Goal: Task Accomplishment & Management: Use online tool/utility

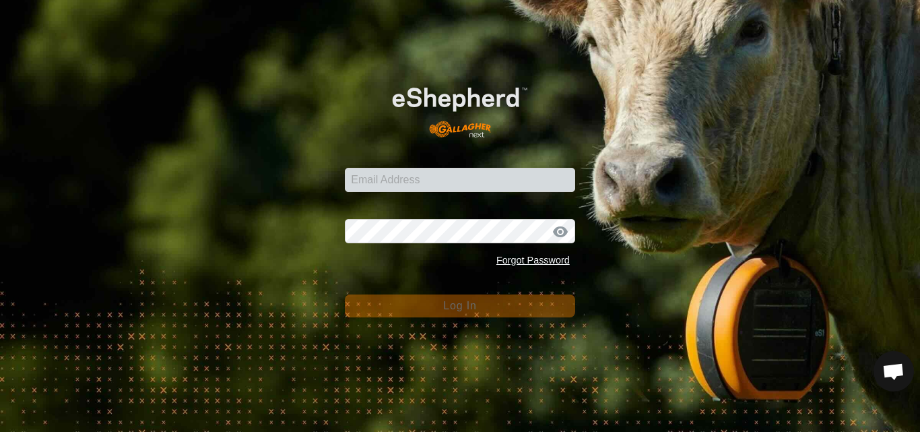
type input "[PERSON_NAME][EMAIL_ADDRESS][DOMAIN_NAME]"
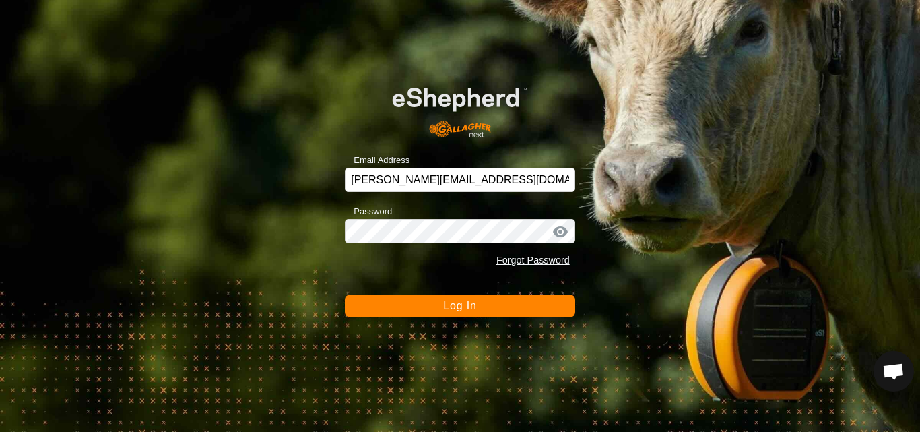
click at [469, 309] on span "Log In" at bounding box center [459, 305] width 33 height 11
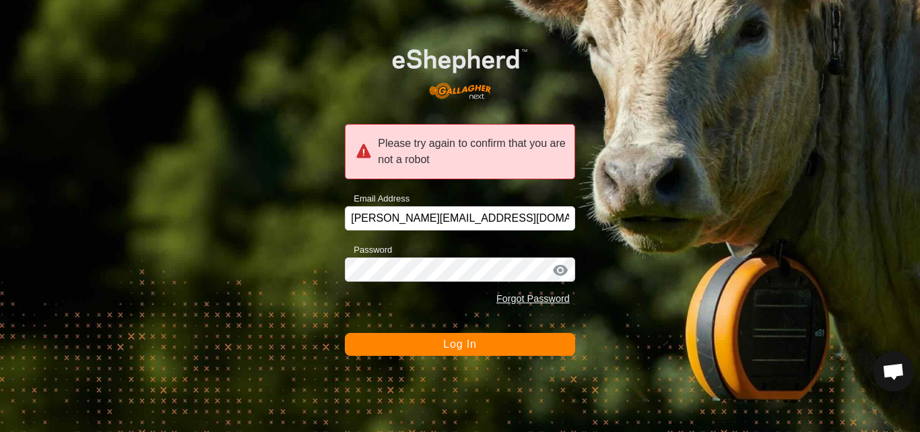
click at [469, 344] on span "Log In" at bounding box center [459, 343] width 33 height 11
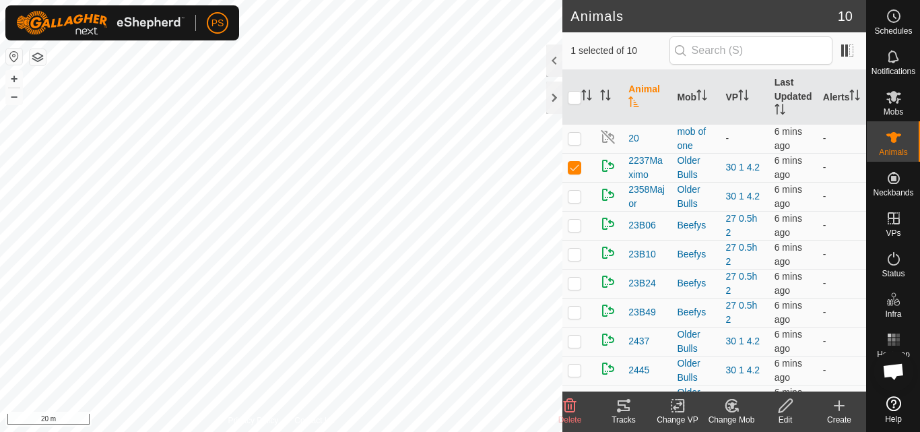
click at [620, 406] on icon at bounding box center [624, 406] width 16 height 16
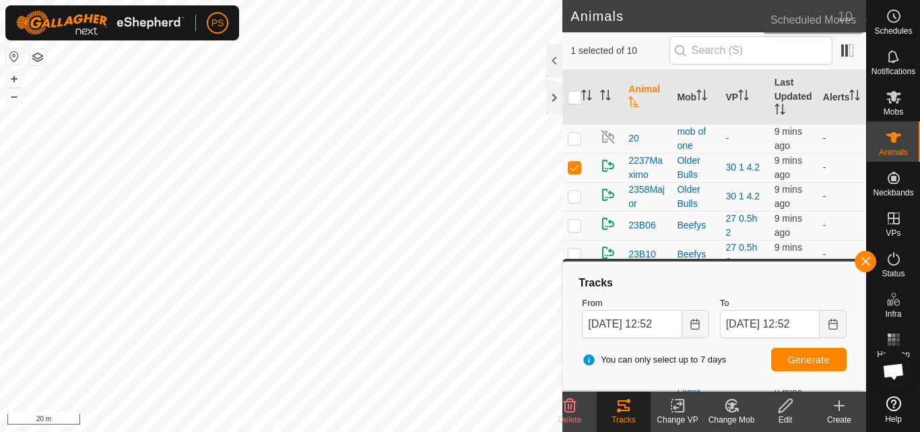
click at [896, 15] on icon at bounding box center [894, 16] width 16 height 16
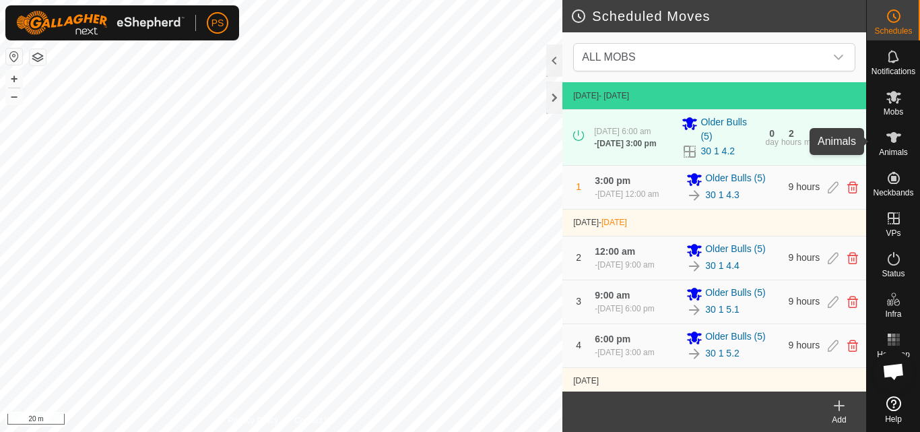
click at [897, 144] on icon at bounding box center [894, 137] width 16 height 16
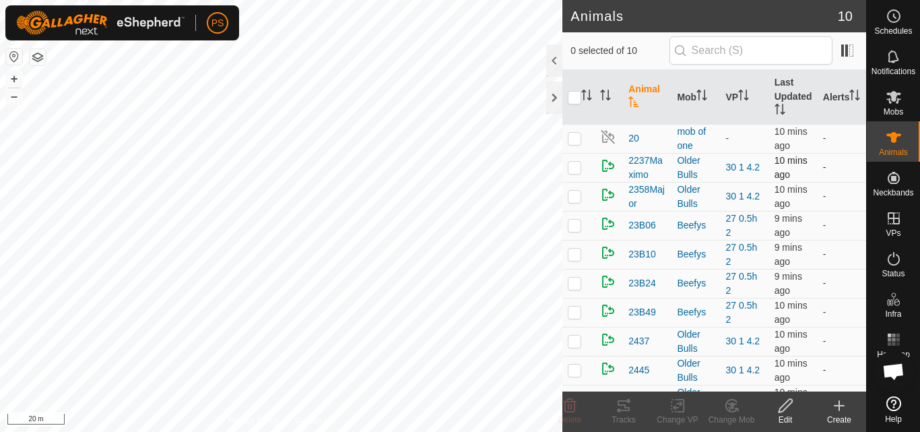
click at [579, 168] on p-checkbox at bounding box center [574, 167] width 13 height 11
checkbox input "true"
click at [622, 406] on icon at bounding box center [624, 406] width 16 height 16
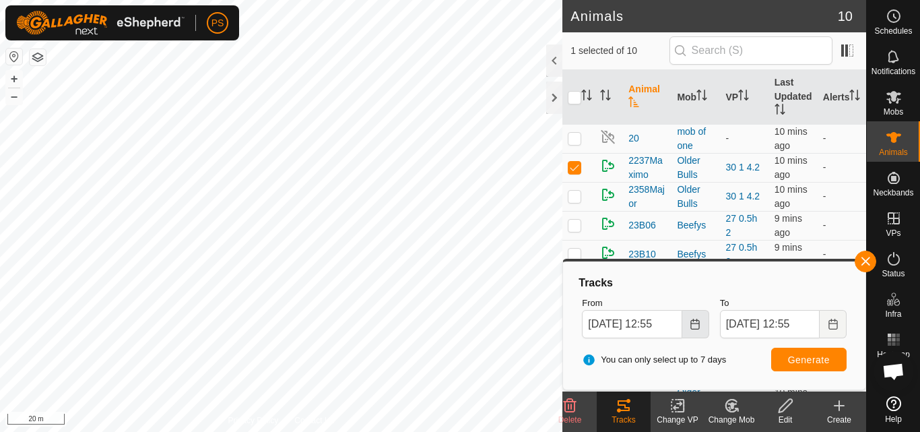
click at [698, 326] on icon "Choose Date" at bounding box center [695, 324] width 11 height 11
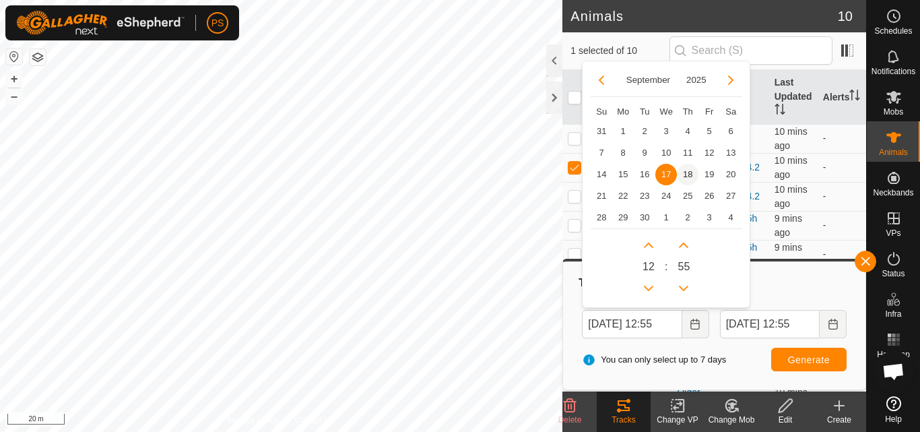
click at [690, 169] on span "18" at bounding box center [688, 175] width 22 height 22
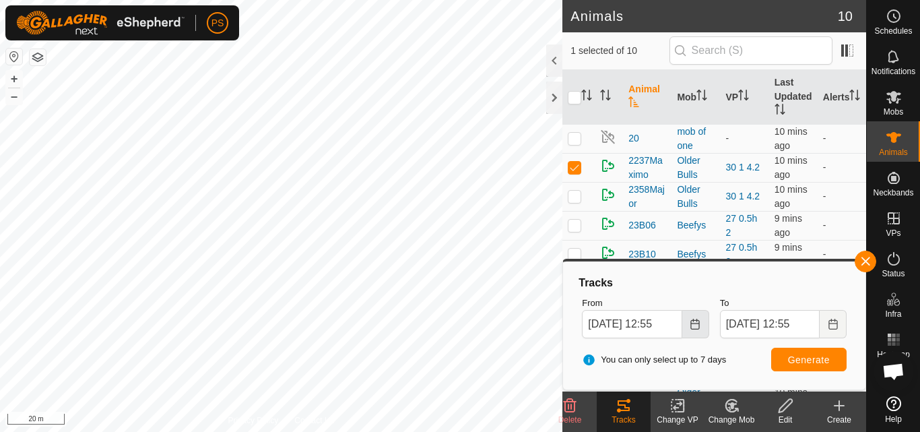
scroll to position [0, 0]
click at [691, 328] on icon "Choose Date" at bounding box center [695, 324] width 11 height 11
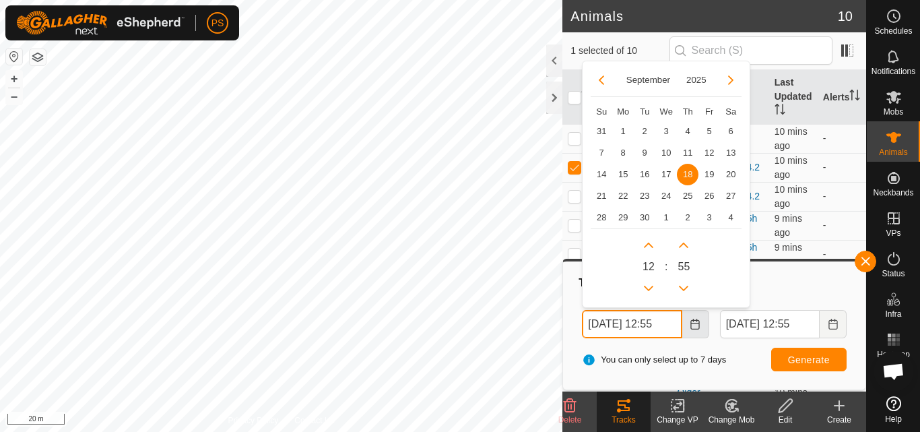
scroll to position [0, 7]
click at [650, 286] on button "Previous Hour" at bounding box center [649, 289] width 22 height 22
click at [650, 286] on span "Previous Hour" at bounding box center [650, 286] width 0 height 0
click at [650, 286] on button "Previous Hour" at bounding box center [649, 289] width 22 height 22
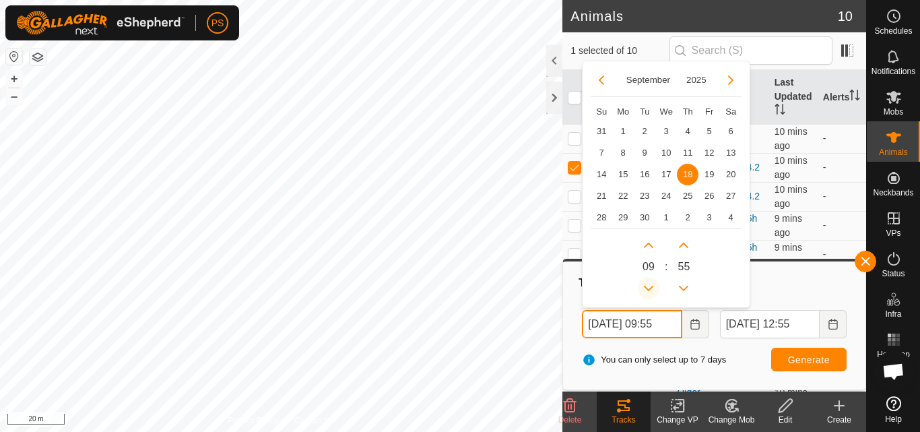
click at [650, 286] on button "Previous Hour" at bounding box center [649, 289] width 22 height 22
click at [650, 286] on icon "Previous Hour" at bounding box center [648, 288] width 11 height 11
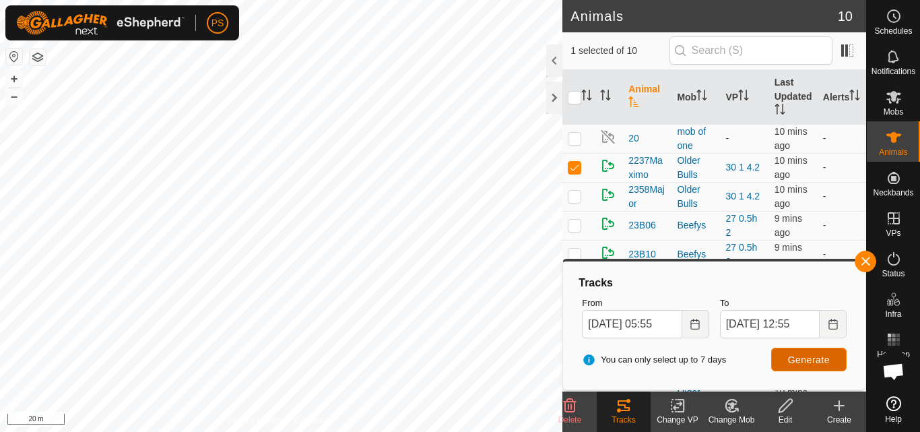
click at [804, 358] on span "Generate" at bounding box center [809, 359] width 42 height 11
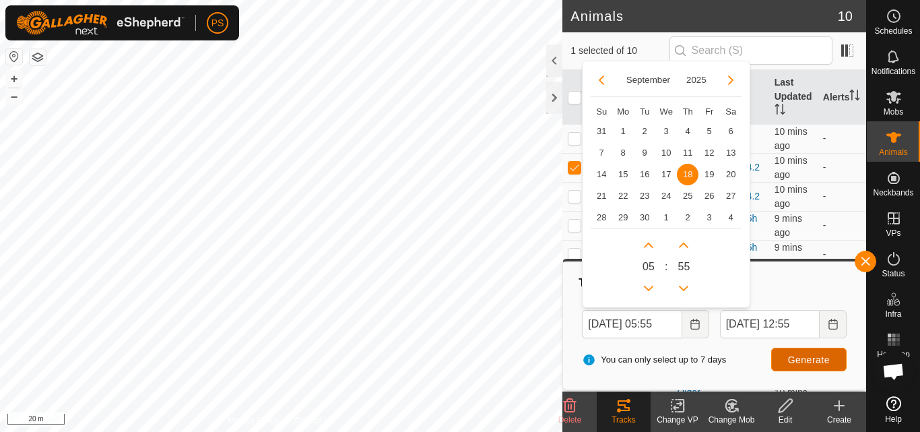
scroll to position [0, 0]
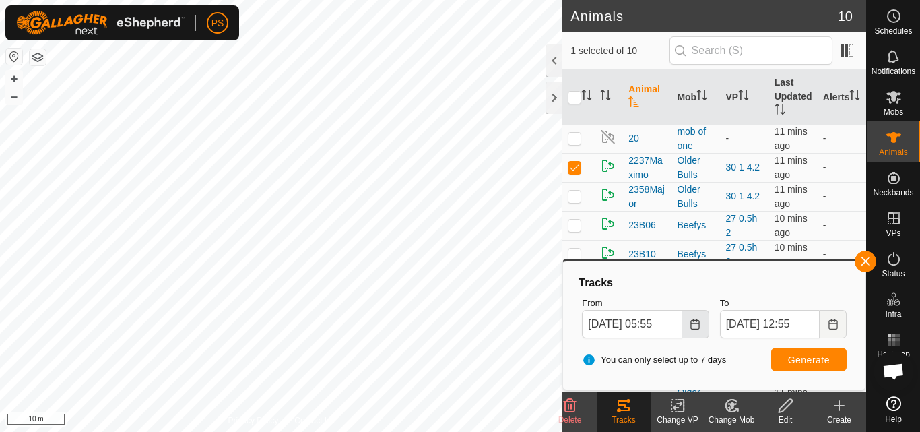
click at [695, 328] on icon "Choose Date" at bounding box center [695, 324] width 11 height 11
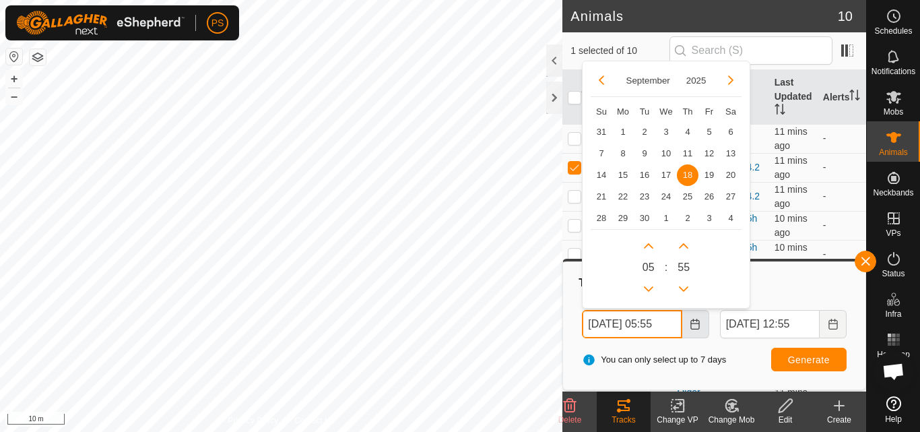
scroll to position [0, 7]
click at [649, 286] on icon "Previous Hour" at bounding box center [648, 288] width 11 height 11
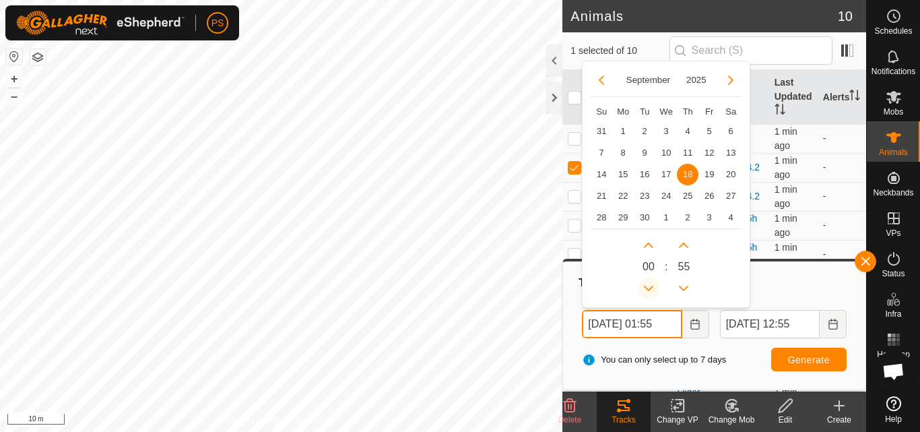
click at [649, 286] on button "Previous Hour" at bounding box center [649, 289] width 22 height 22
type input "[DATE] 00:55"
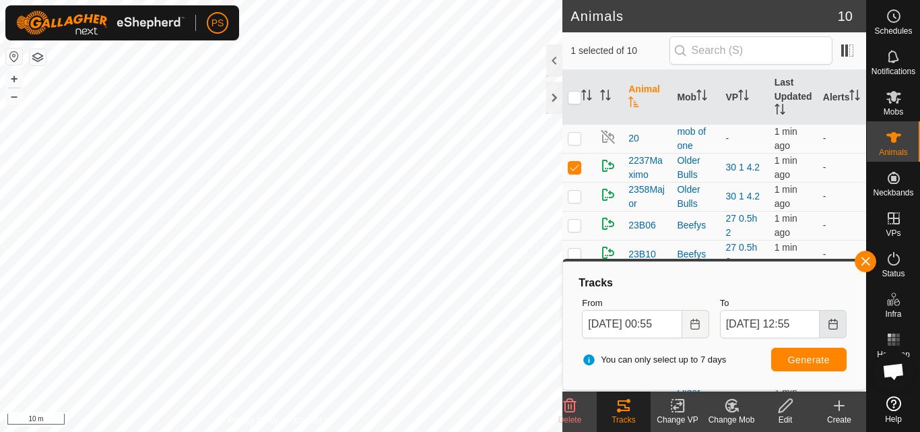
scroll to position [0, 0]
click at [831, 323] on icon "Choose Date" at bounding box center [833, 324] width 9 height 11
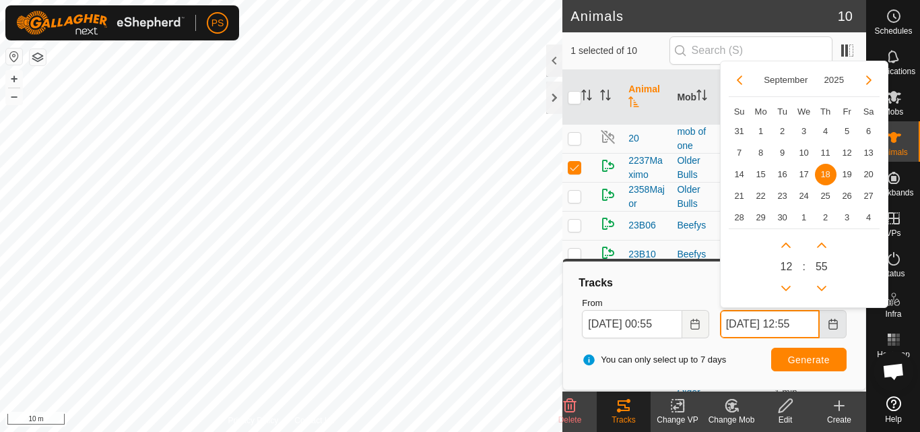
scroll to position [0, 7]
click at [786, 289] on button "Previous Hour" at bounding box center [786, 289] width 22 height 22
click at [787, 290] on span "Previous Hour" at bounding box center [787, 290] width 0 height 0
click at [786, 289] on button "Previous Hour" at bounding box center [786, 289] width 22 height 22
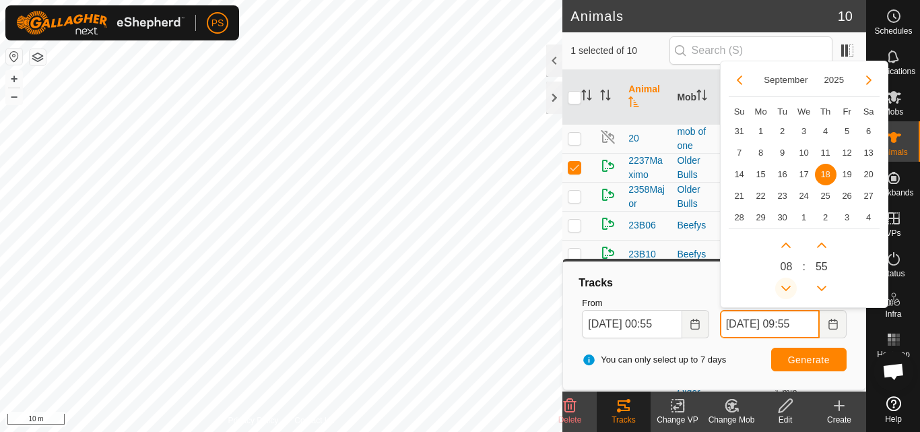
click at [786, 289] on button "Previous Hour" at bounding box center [786, 289] width 22 height 22
click at [787, 286] on button "Previous Hour" at bounding box center [786, 289] width 22 height 22
type input "[DATE] 05:55"
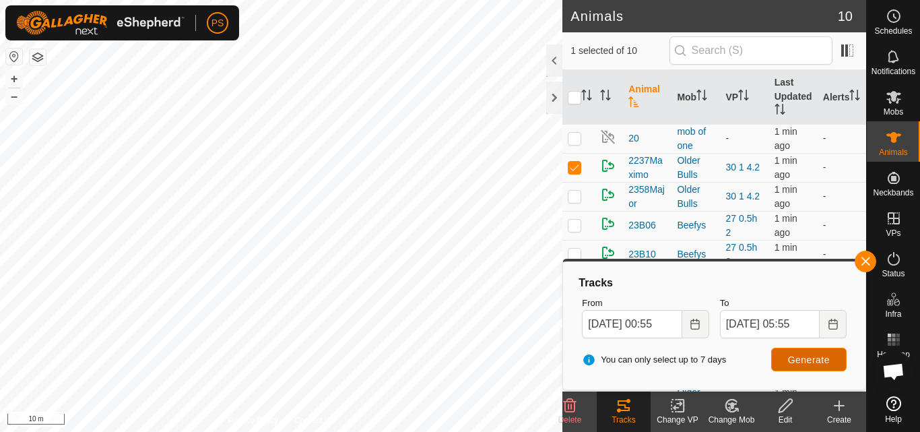
scroll to position [0, 0]
click at [815, 356] on span "Generate" at bounding box center [809, 359] width 42 height 11
click at [577, 167] on p-checkbox at bounding box center [574, 167] width 13 height 11
checkbox input "false"
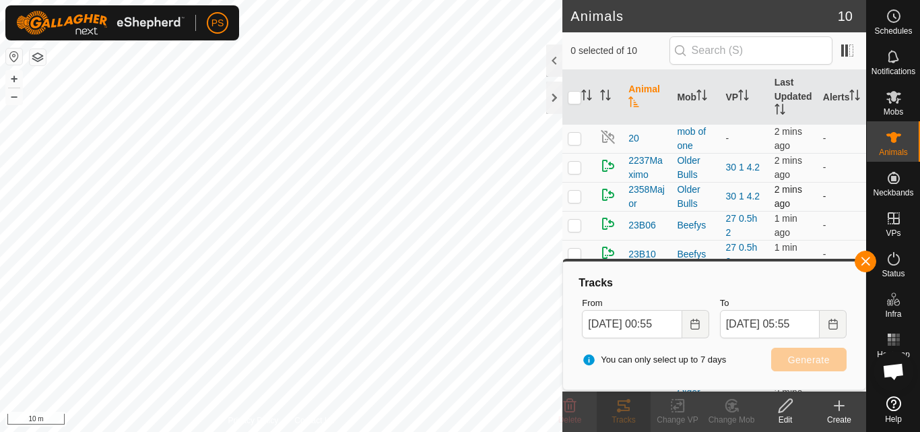
click at [573, 197] on p-checkbox at bounding box center [574, 196] width 13 height 11
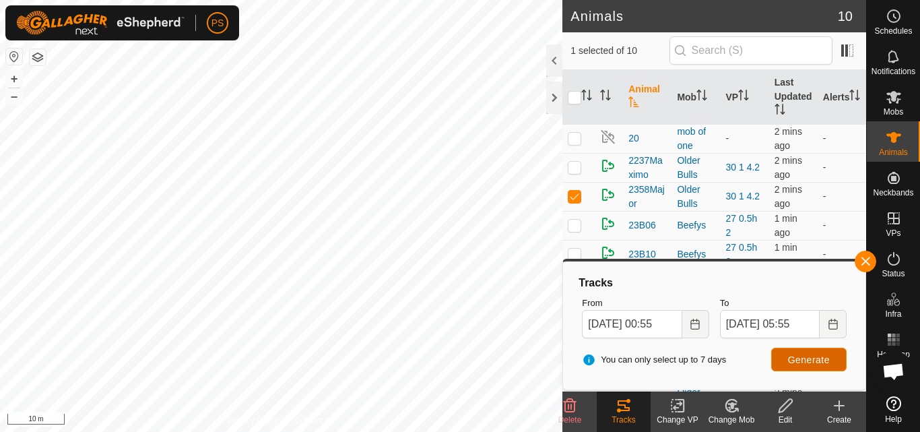
click at [820, 358] on span "Generate" at bounding box center [809, 359] width 42 height 11
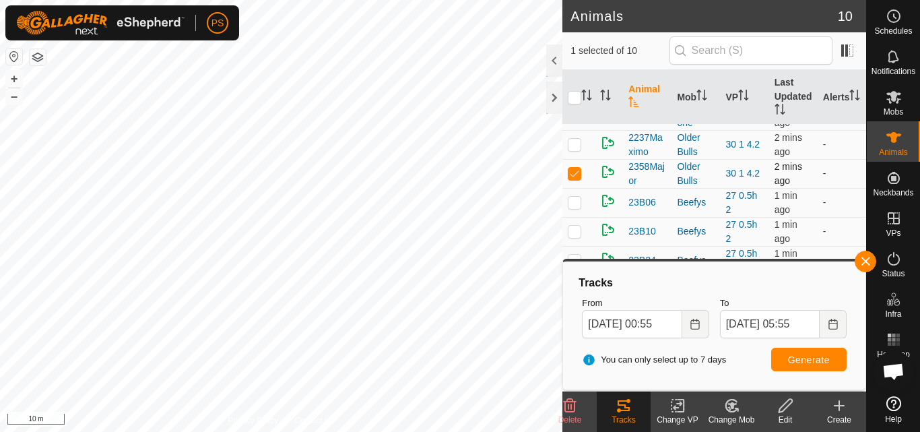
click at [575, 172] on p-checkbox at bounding box center [574, 173] width 13 height 11
checkbox input "false"
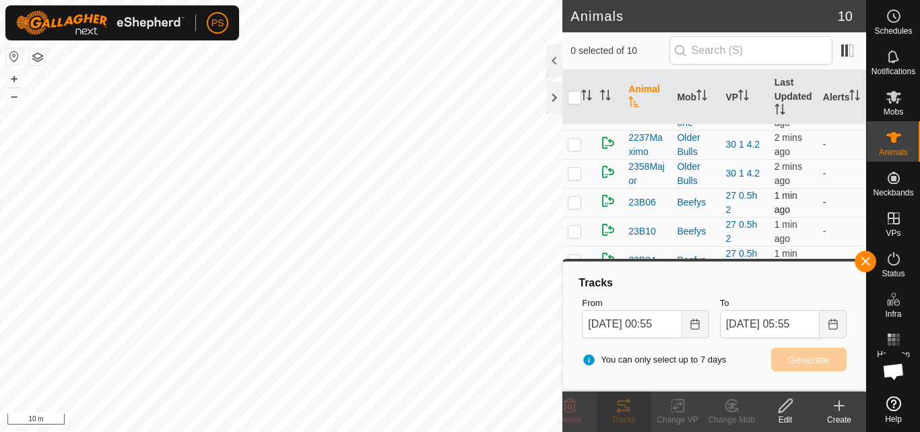
click at [576, 203] on p-checkbox at bounding box center [574, 202] width 13 height 11
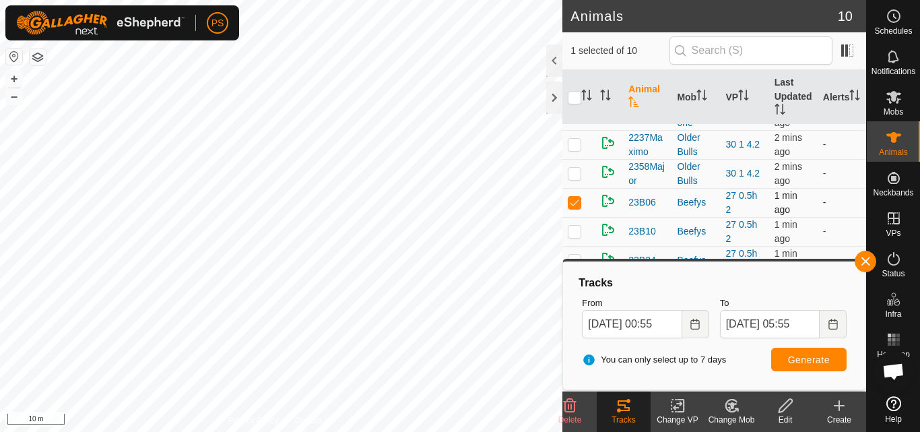
checkbox input "true"
click at [695, 324] on icon "Choose Date" at bounding box center [695, 324] width 11 height 11
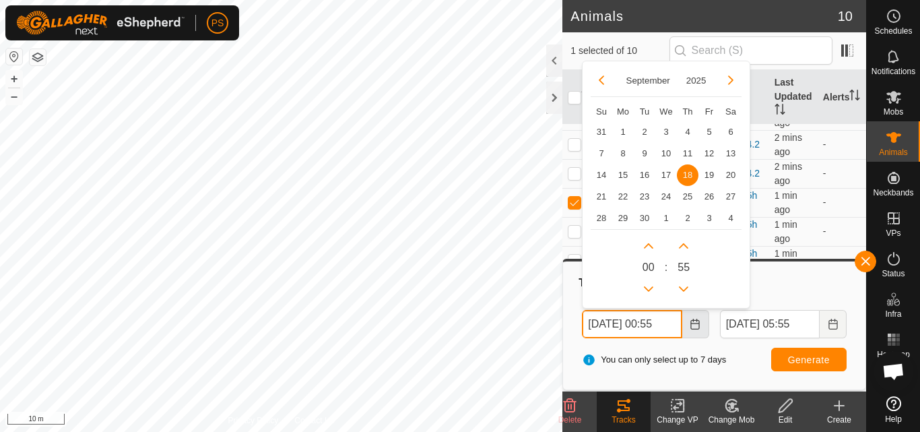
scroll to position [0, 7]
click at [649, 288] on button "Previous Hour" at bounding box center [649, 289] width 22 height 22
type input "[DATE] 23:55"
click at [650, 288] on span "Previous Hour" at bounding box center [650, 288] width 0 height 0
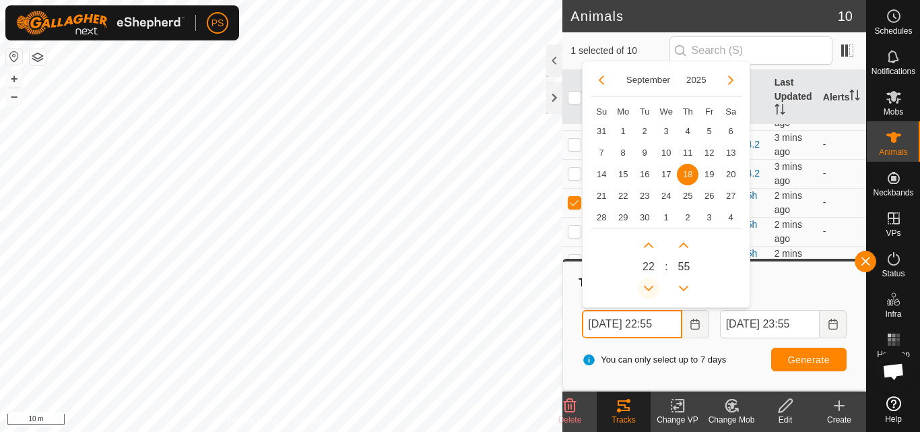
click at [649, 288] on icon "Previous Hour" at bounding box center [648, 288] width 11 height 11
type input "[DATE] 20:55"
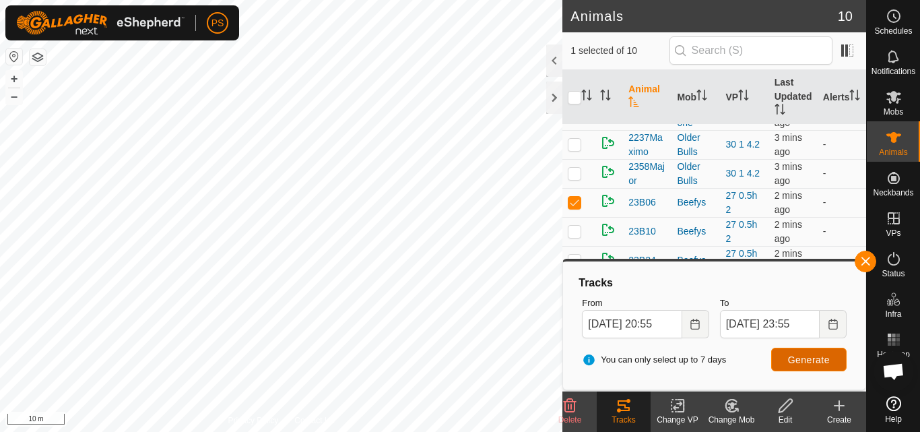
scroll to position [0, 0]
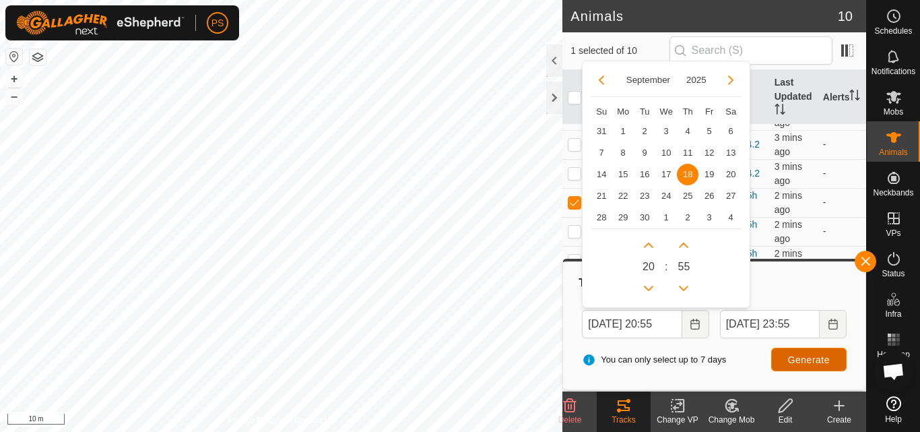
click at [823, 360] on span "Generate" at bounding box center [809, 359] width 42 height 11
